Goal: Information Seeking & Learning: Learn about a topic

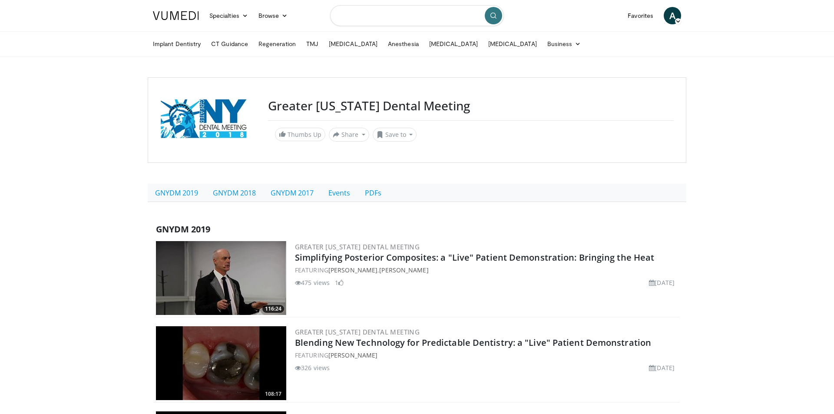
click at [359, 14] on input "Search topics, interventions" at bounding box center [417, 15] width 174 height 21
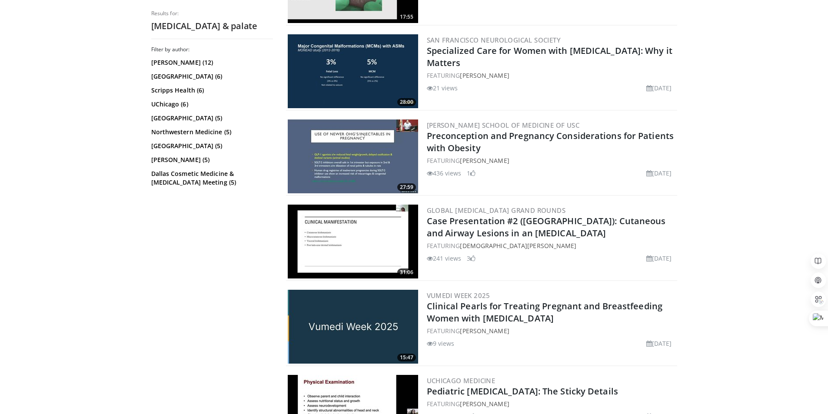
scroll to position [724, 0]
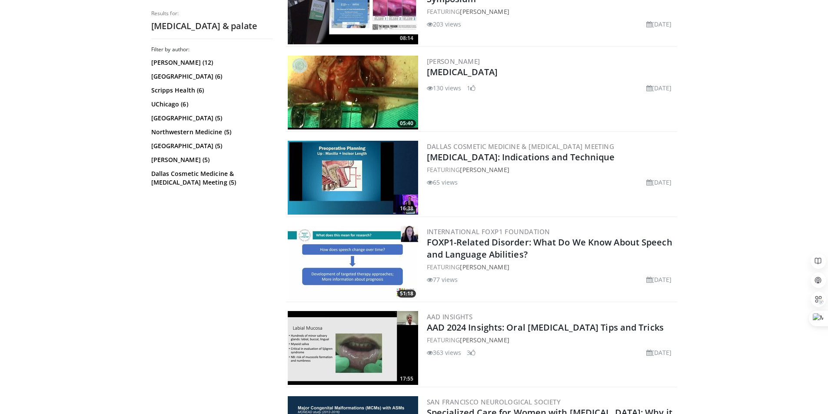
click at [104, 214] on body "Specialties Adult & Family Medicine Allergy, [MEDICAL_DATA], Immunology Anesthe…" at bounding box center [414, 401] width 828 height 2250
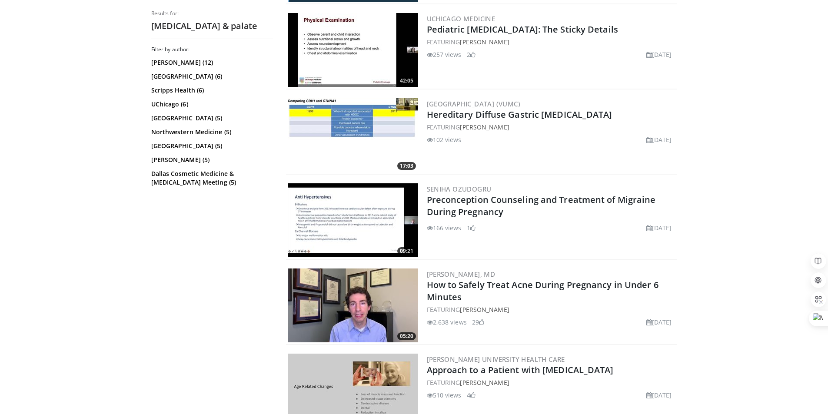
scroll to position [1810, 0]
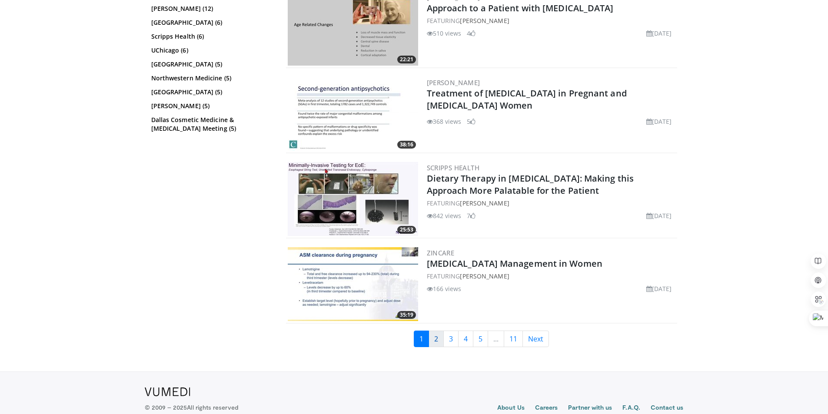
click at [438, 339] on link "2" at bounding box center [435, 339] width 15 height 17
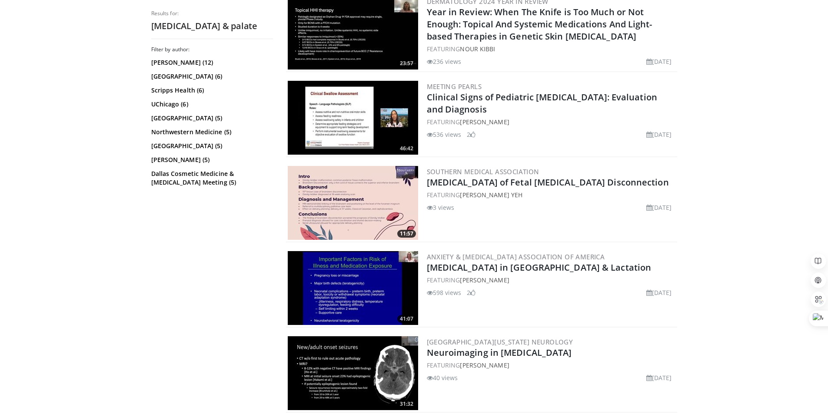
scroll to position [1827, 0]
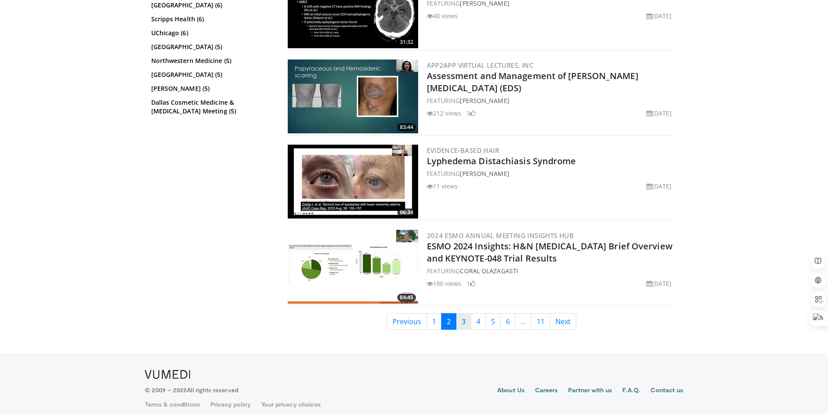
click at [465, 326] on link "3" at bounding box center [463, 321] width 15 height 17
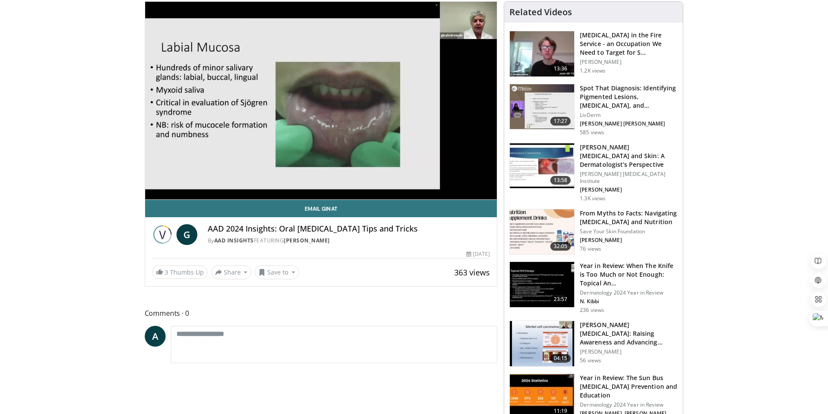
scroll to position [104, 0]
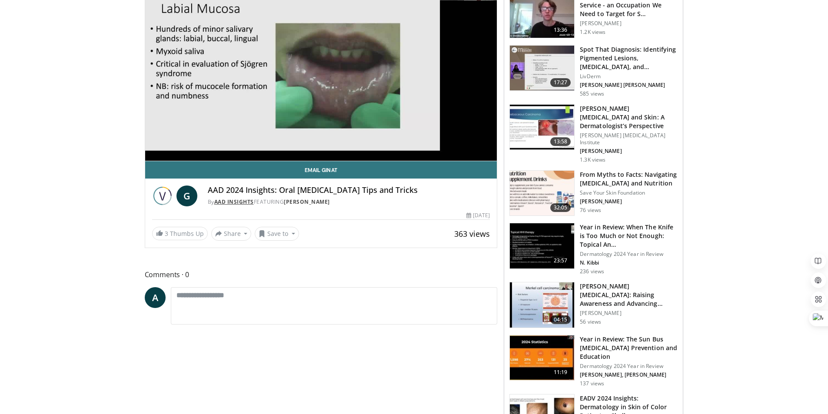
click at [232, 202] on link "AAD Insights" at bounding box center [234, 201] width 40 height 7
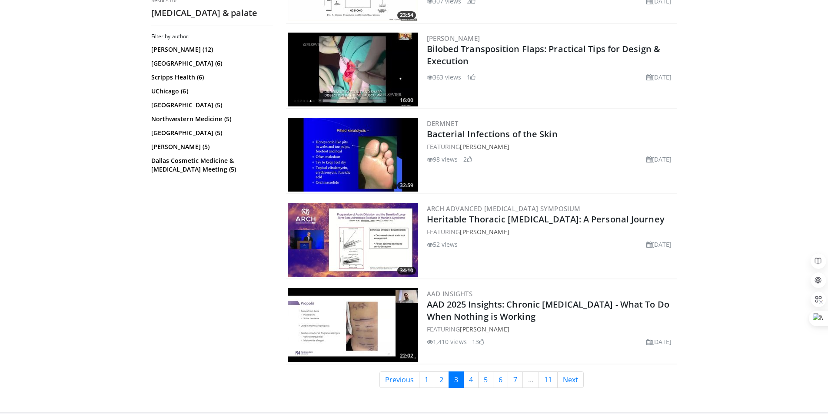
scroll to position [1921, 0]
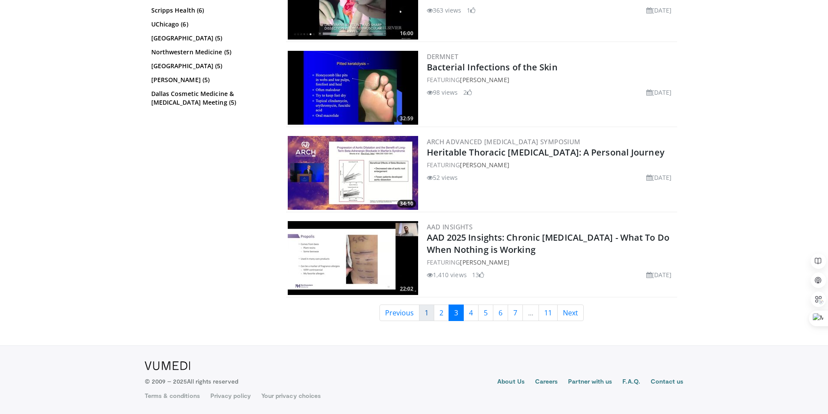
click at [421, 316] on link "1" at bounding box center [426, 313] width 15 height 17
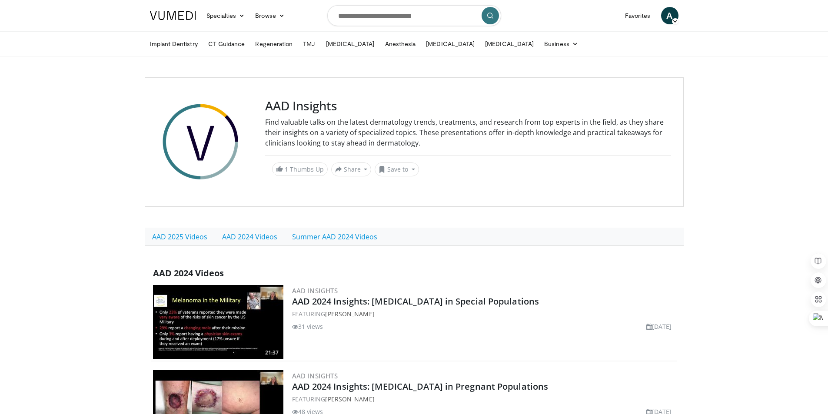
scroll to position [362, 0]
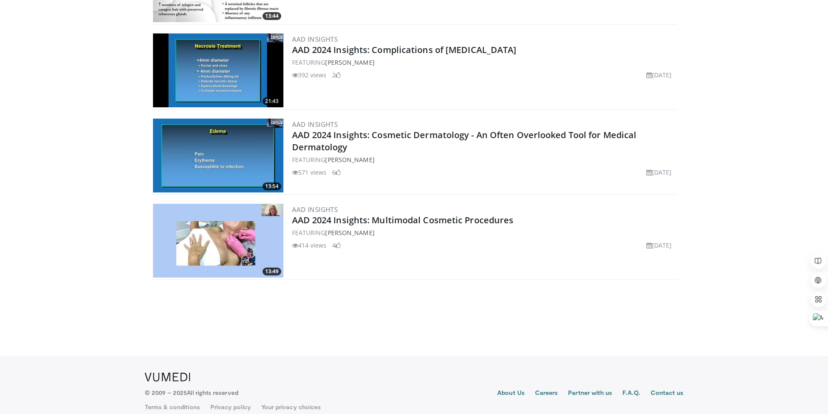
scroll to position [4521, 0]
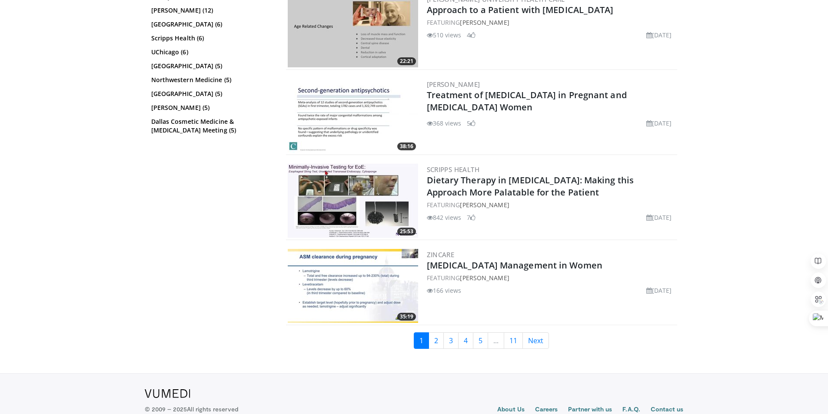
scroll to position [1810, 0]
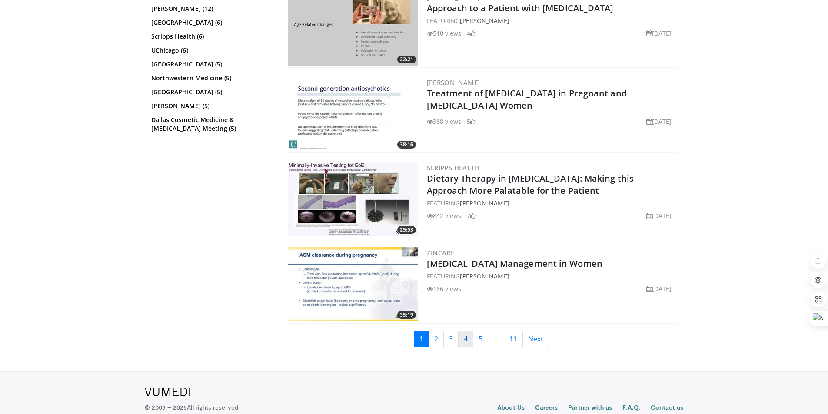
click at [467, 341] on link "4" at bounding box center [465, 339] width 15 height 17
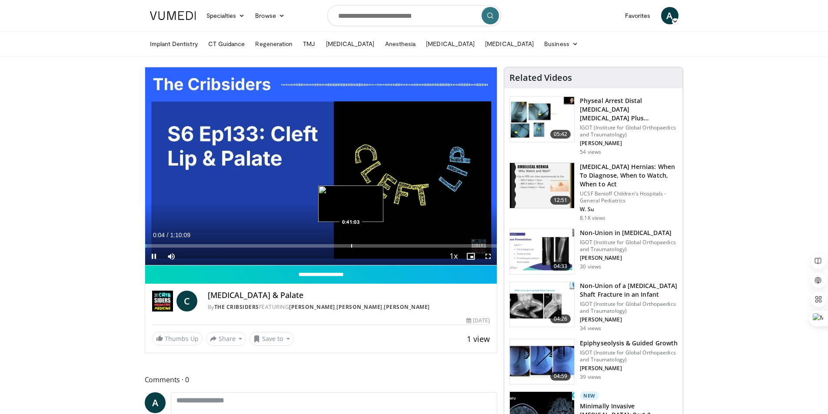
click at [351, 247] on div "Progress Bar" at bounding box center [351, 245] width 1 height 3
